Goal: Information Seeking & Learning: Learn about a topic

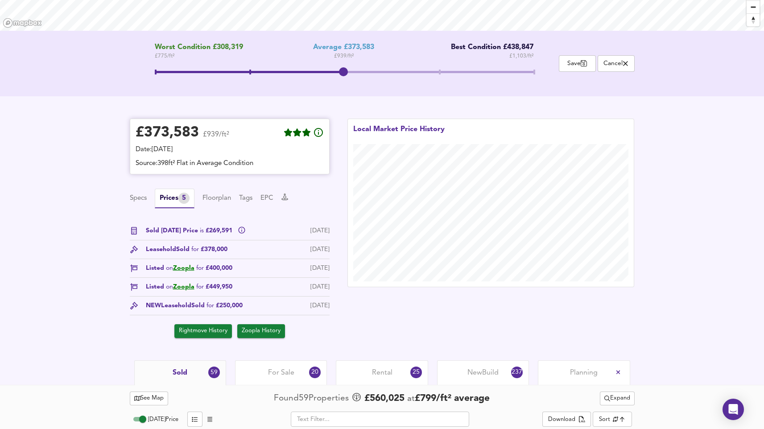
scroll to position [155, 0]
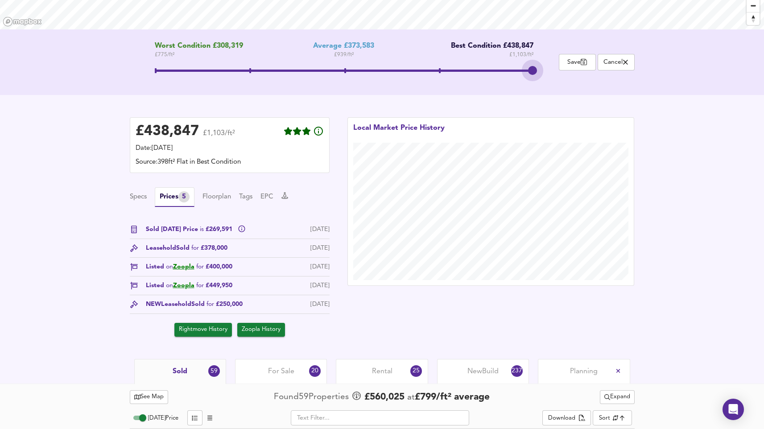
drag, startPoint x: 340, startPoint y: 64, endPoint x: 562, endPoint y: 76, distance: 222.0
click at [562, 76] on div "Worst Condition £308,319 £ 775 / ft² Average £373,583 £ 939 / ft² Best Conditio…" at bounding box center [382, 62] width 505 height 41
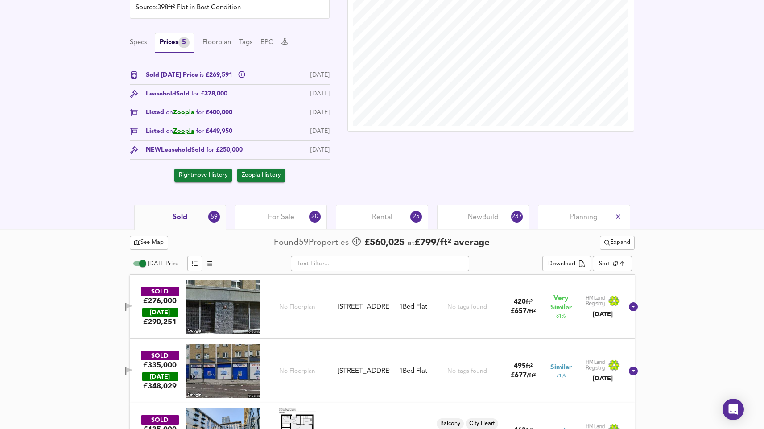
scroll to position [349, 0]
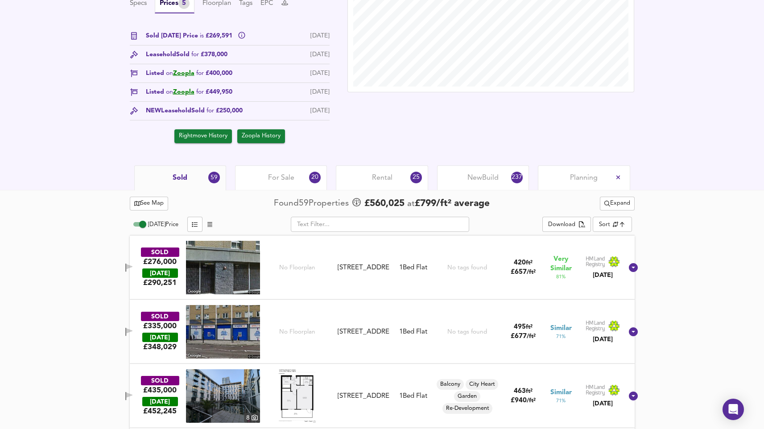
click at [382, 179] on span "Rental" at bounding box center [382, 178] width 21 height 10
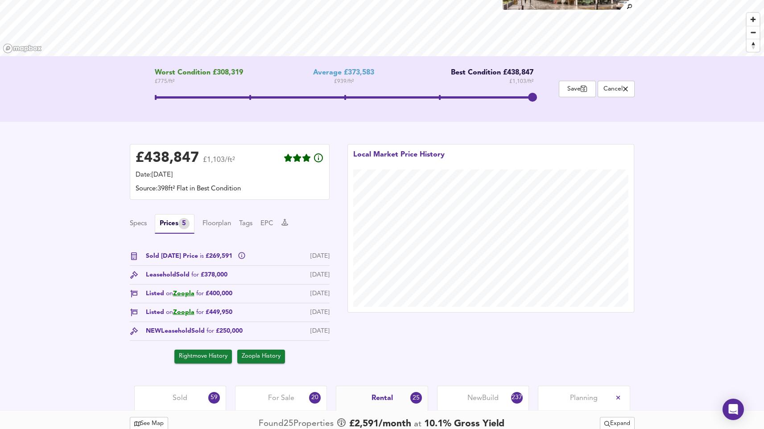
scroll to position [75, 0]
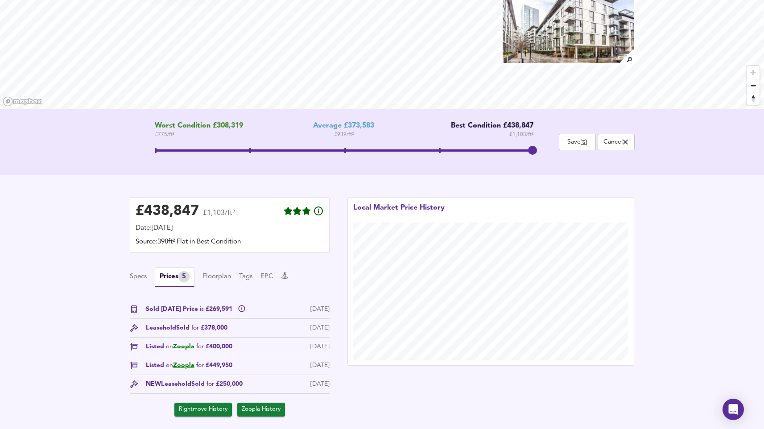
click at [565, 33] on img at bounding box center [568, 19] width 133 height 89
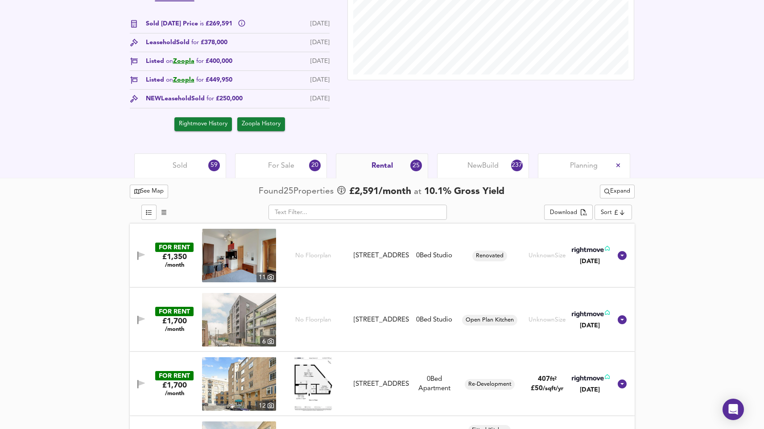
scroll to position [362, 0]
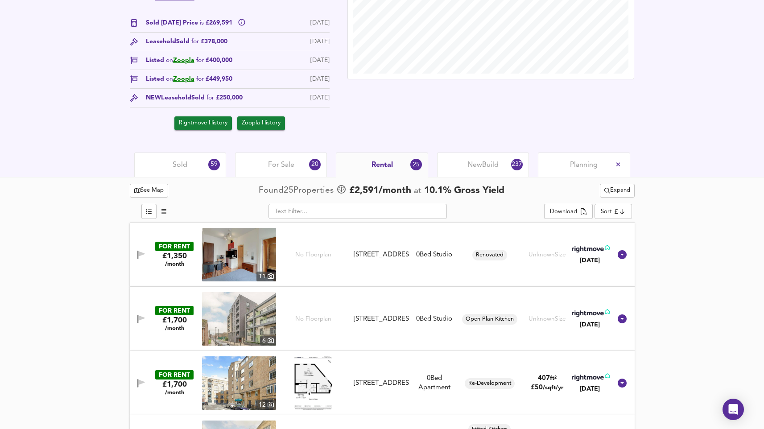
click at [473, 159] on div "New Build 237" at bounding box center [483, 165] width 92 height 25
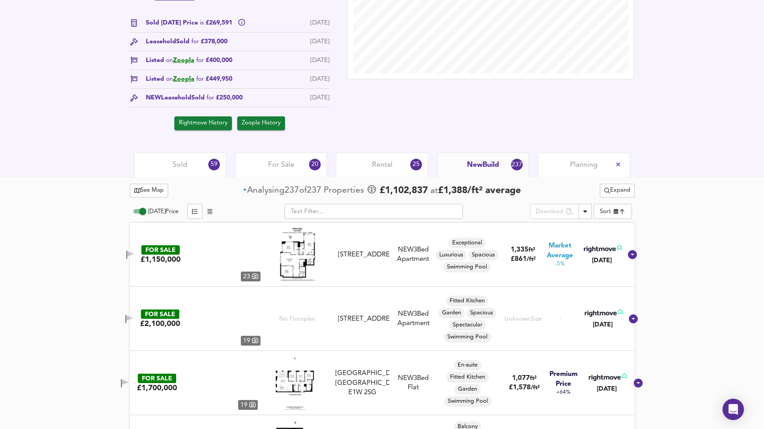
click at [473, 159] on div "New Build 237" at bounding box center [483, 165] width 92 height 25
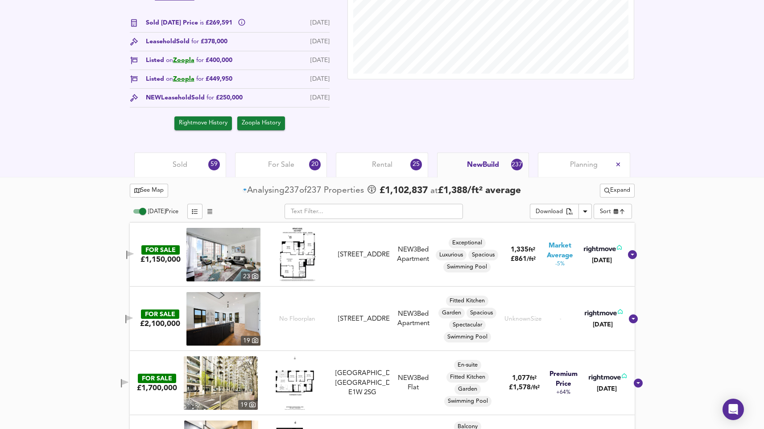
click at [411, 162] on div "25" at bounding box center [416, 165] width 12 height 12
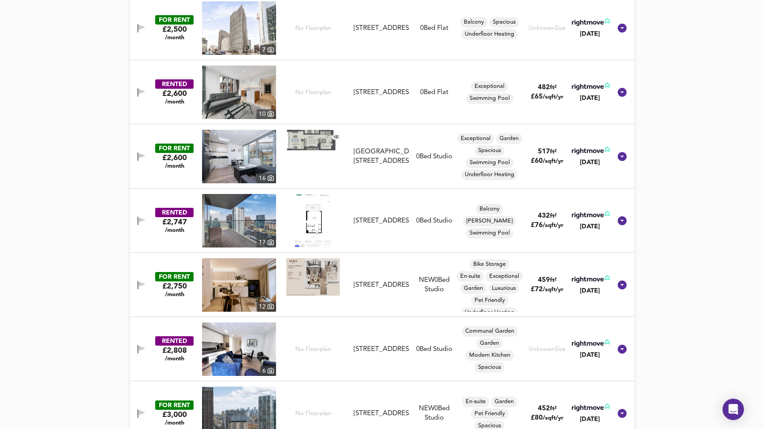
scroll to position [1424, 0]
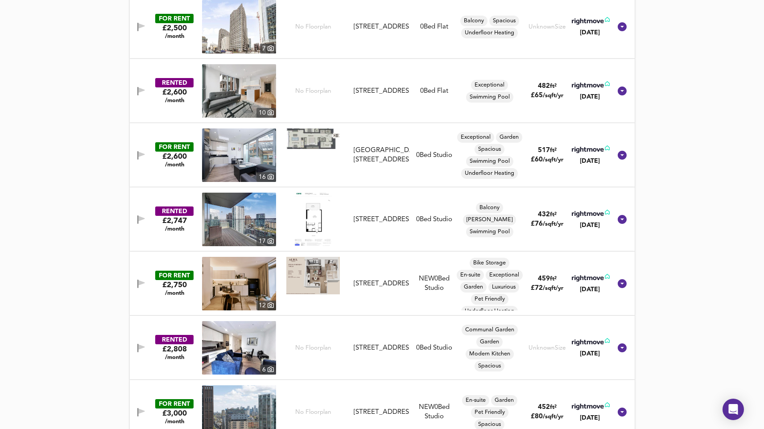
click at [174, 288] on div "£2,750 /month" at bounding box center [174, 288] width 25 height 17
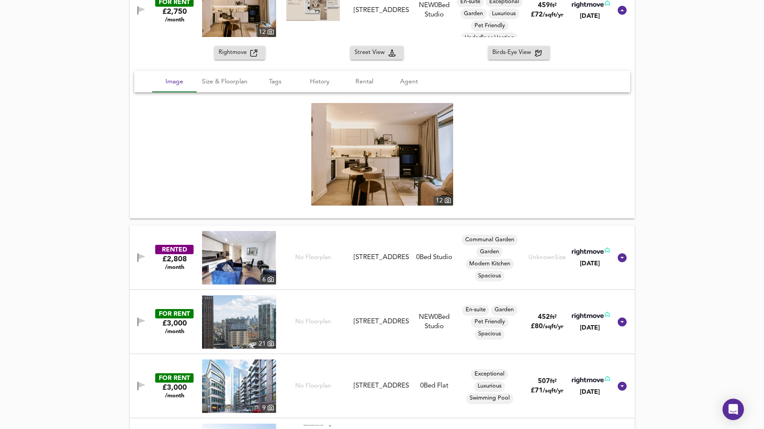
scroll to position [1711, 0]
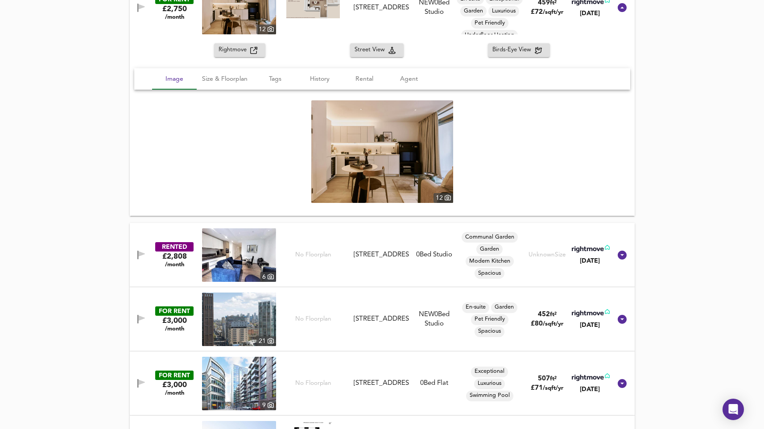
click at [255, 242] on img at bounding box center [239, 255] width 74 height 54
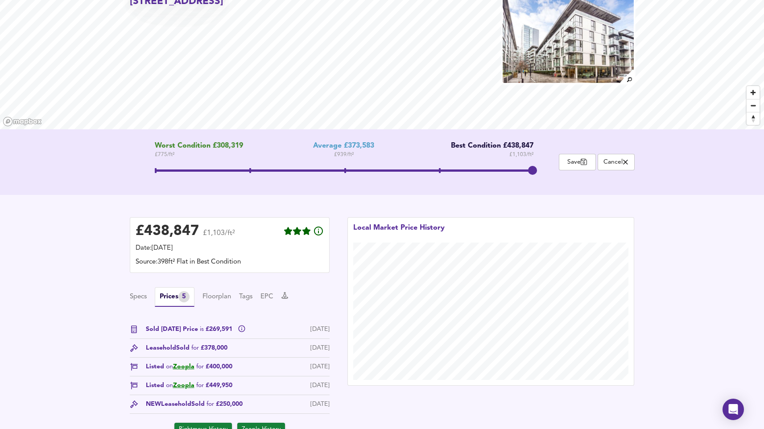
scroll to position [173, 0]
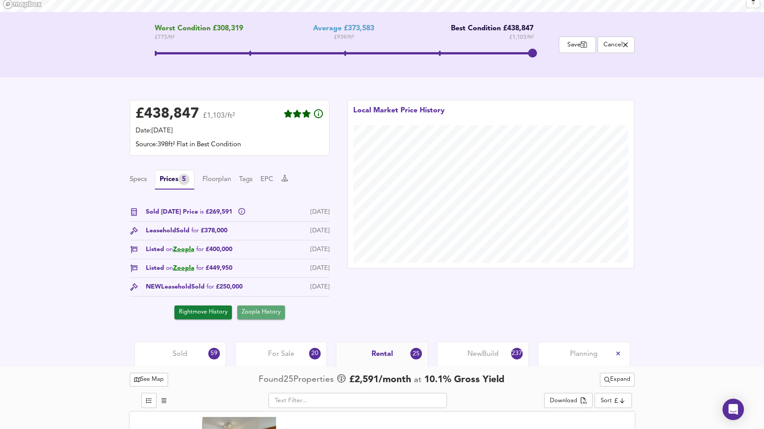
click at [268, 313] on span "Zoopla History" at bounding box center [261, 312] width 39 height 10
